Goal: Transaction & Acquisition: Download file/media

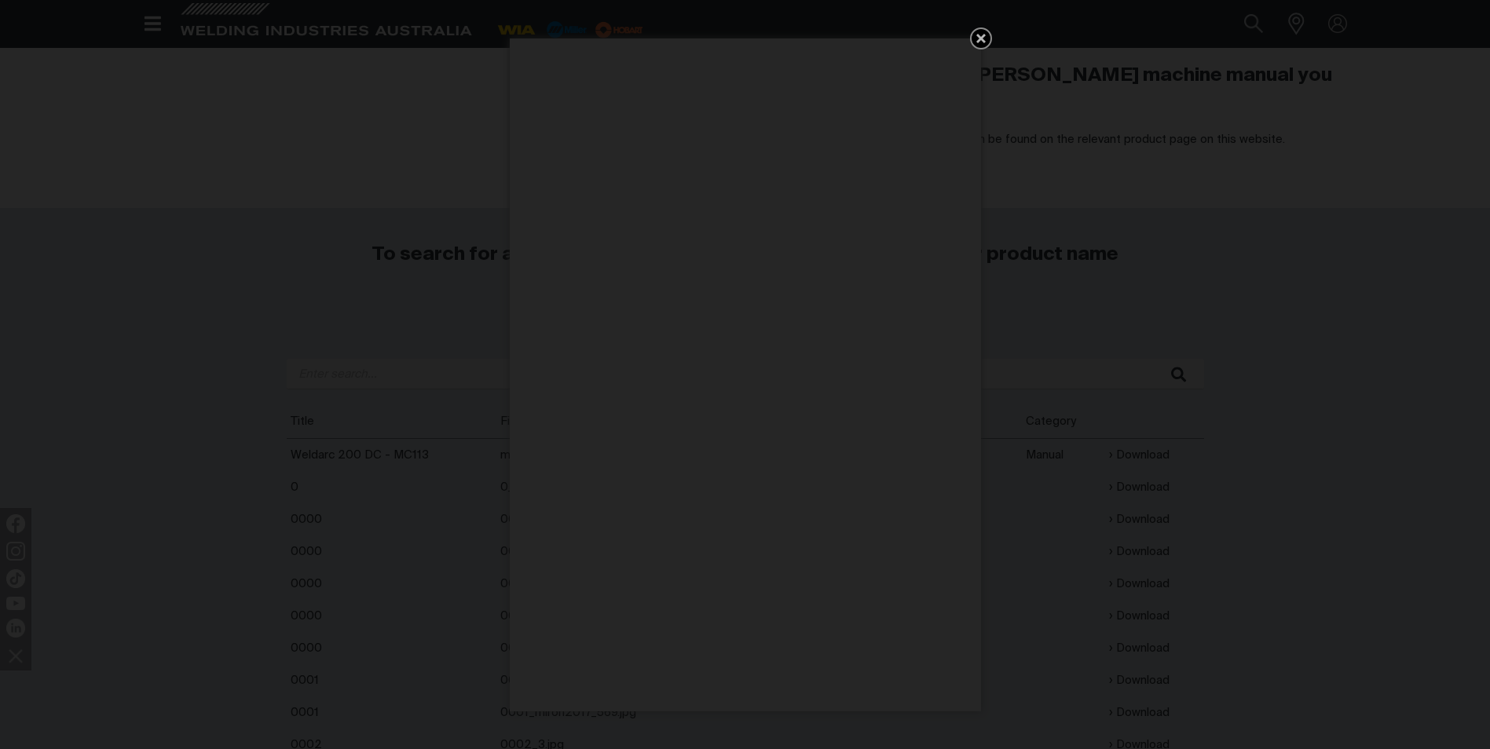
click at [982, 41] on icon "Get 5 WIA Welding Guides Free!" at bounding box center [980, 38] width 9 height 9
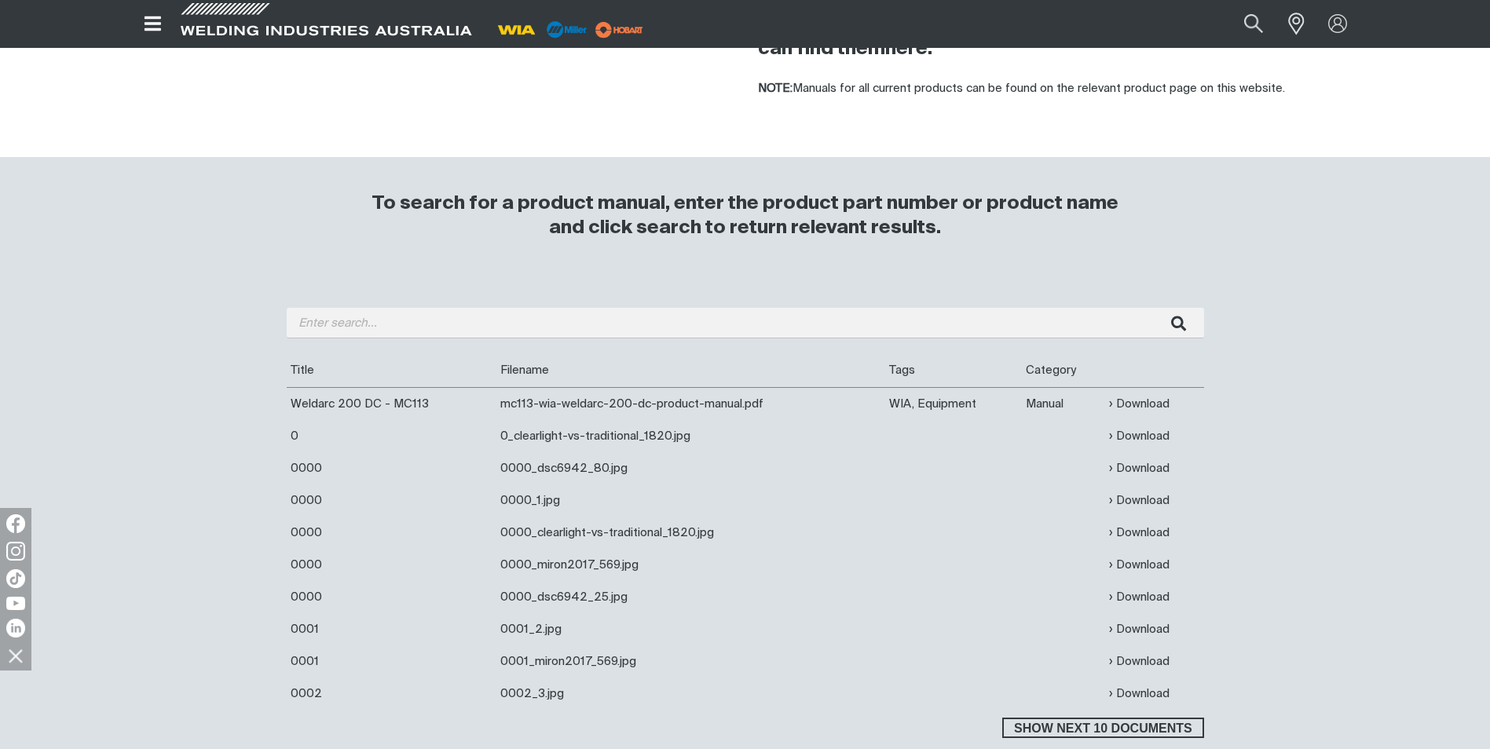
scroll to position [314, 0]
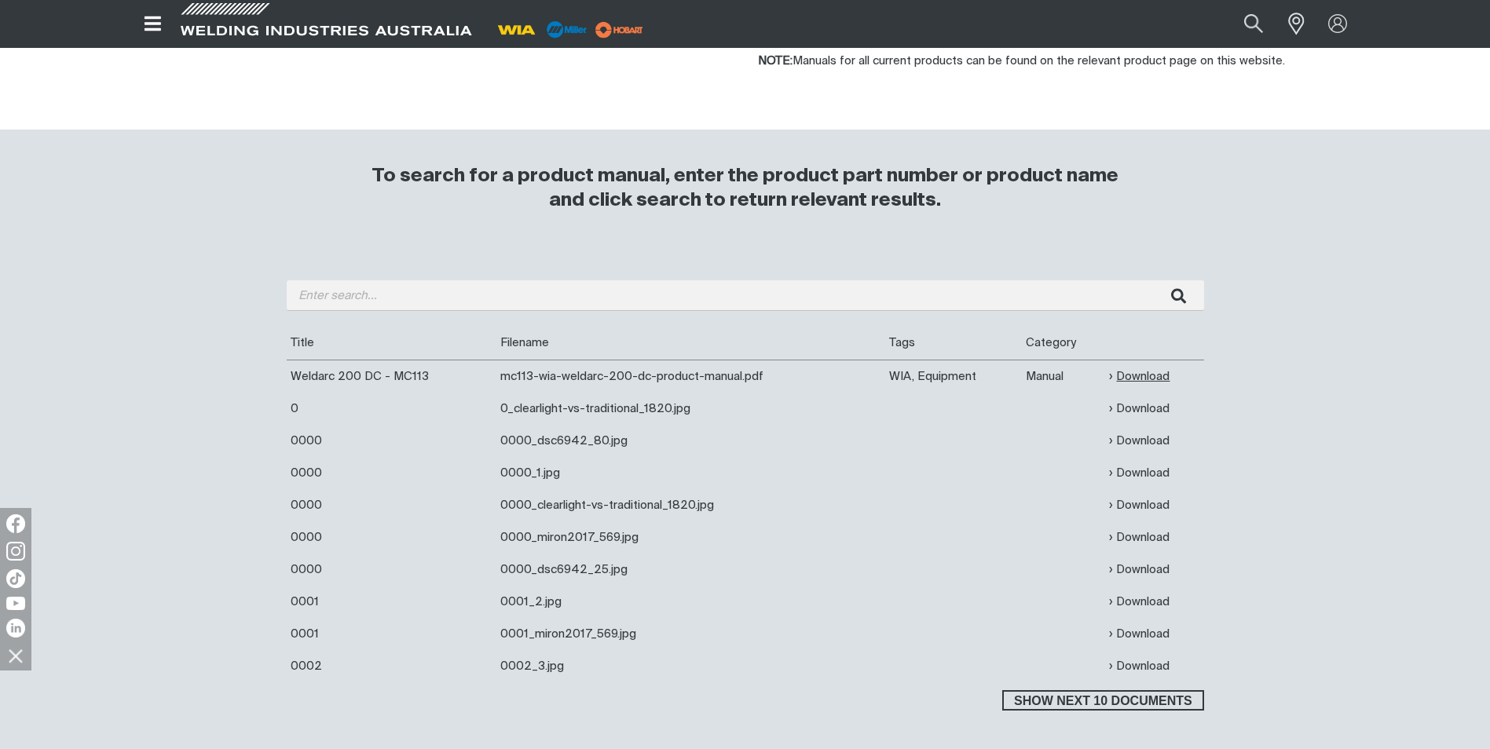
click at [1151, 374] on link "Download" at bounding box center [1139, 377] width 60 height 18
click at [1158, 697] on span "Show next 10 documents" at bounding box center [1103, 700] width 198 height 20
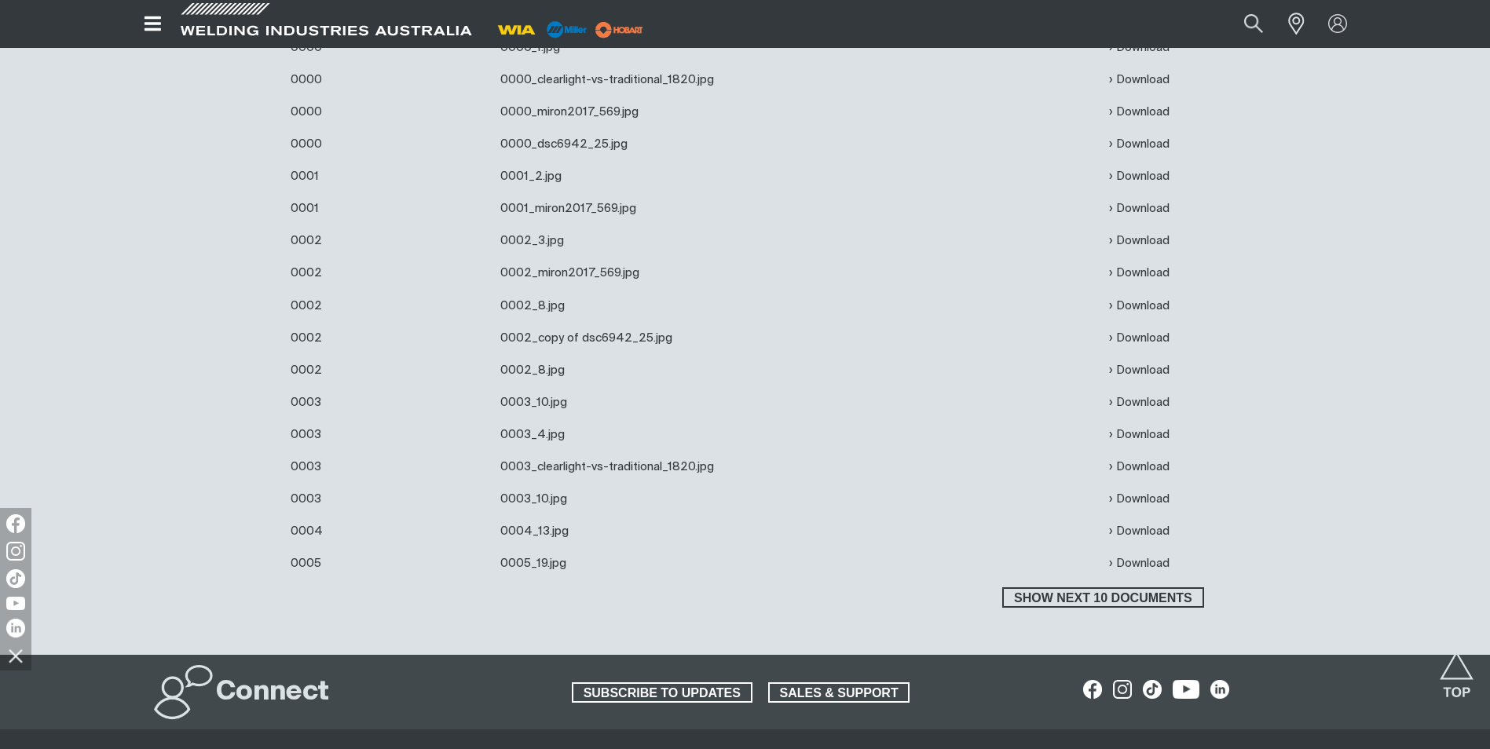
scroll to position [786, 0]
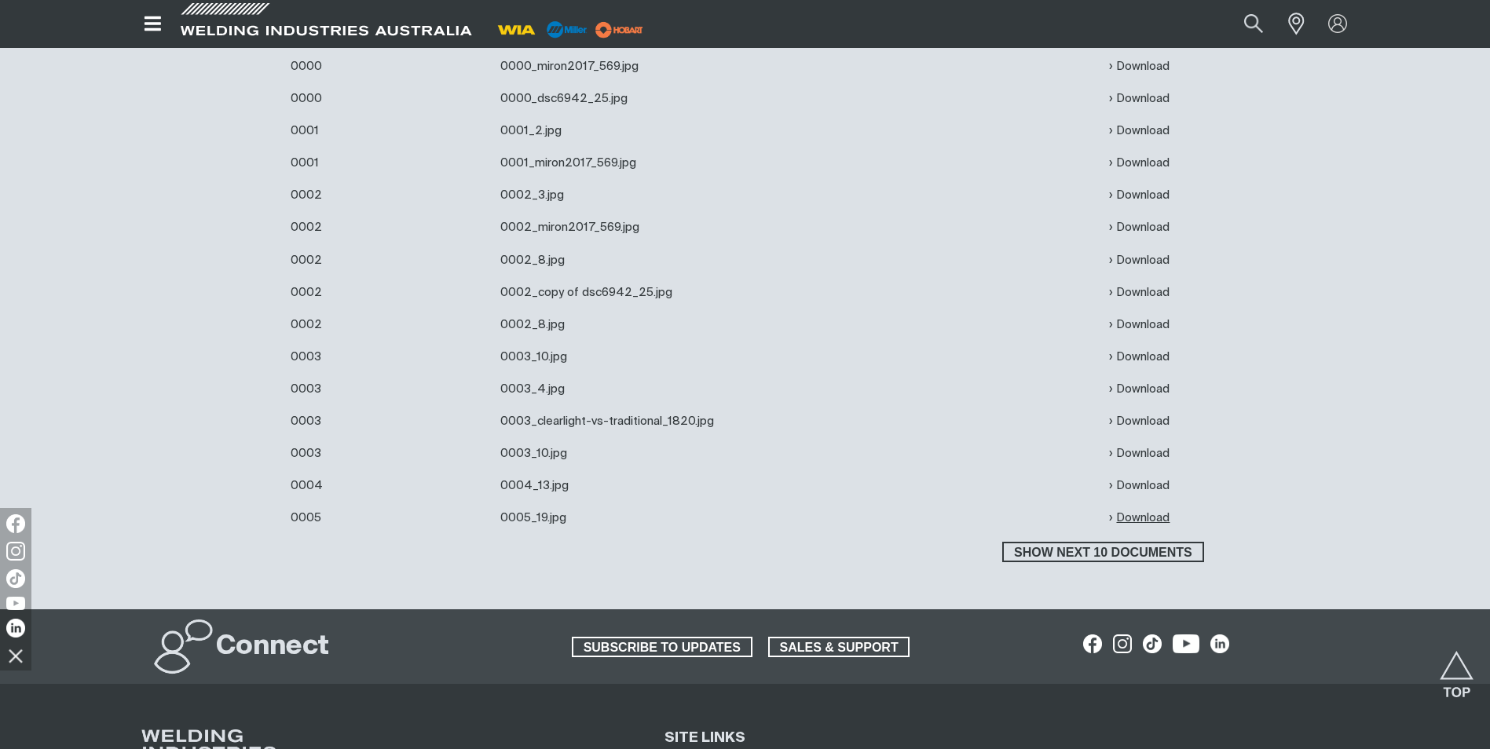
click at [1144, 518] on link "Download" at bounding box center [1139, 518] width 60 height 18
click at [1271, 351] on div "Are you looking for a product manual for a discontinued product? You're in the …" at bounding box center [745, 194] width 1257 height 832
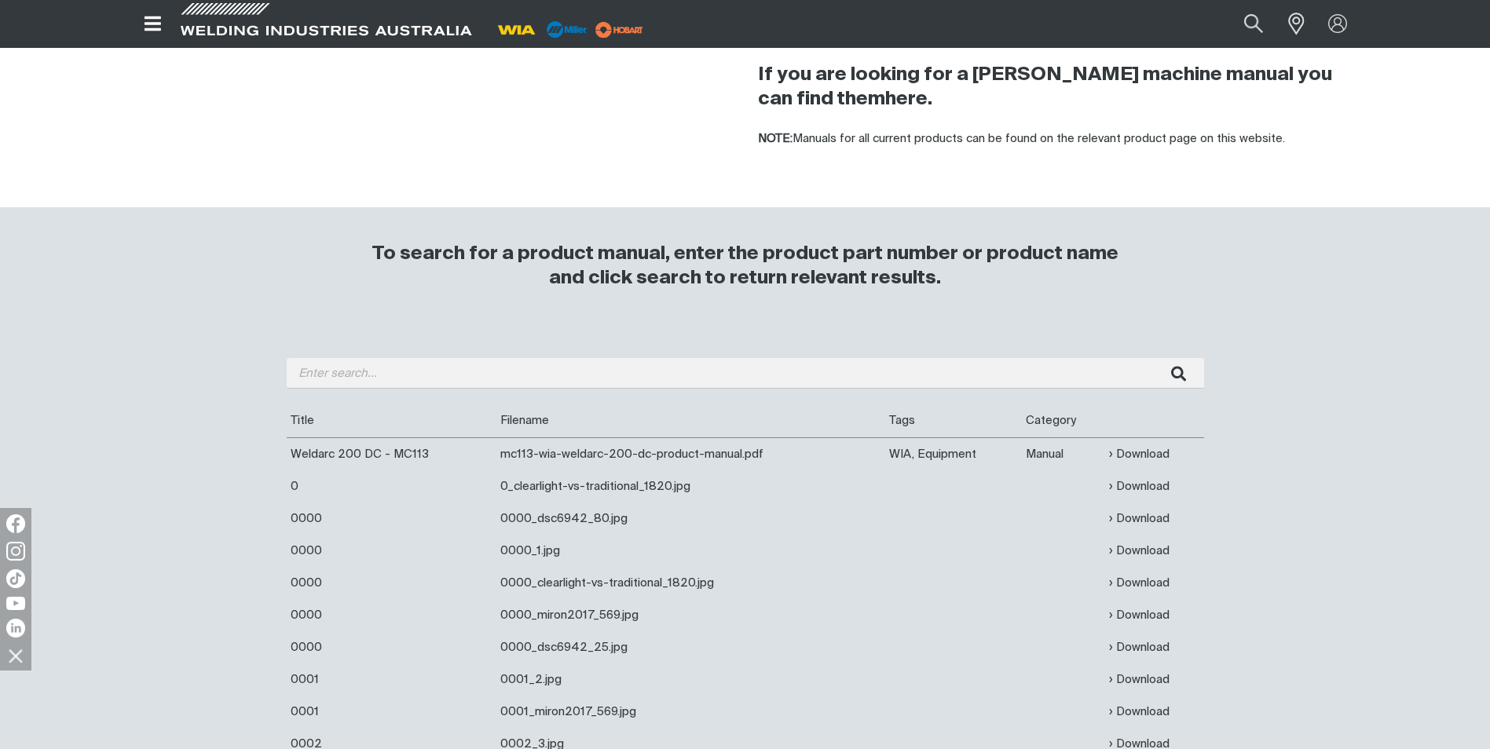
scroll to position [236, 0]
click at [1156, 449] on link "Download" at bounding box center [1139, 455] width 60 height 18
